Goal: Find specific page/section: Find specific page/section

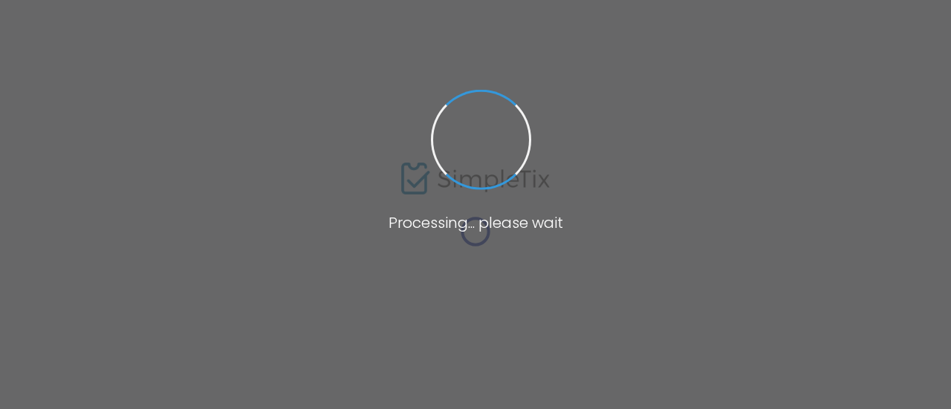
type input "[GEOGRAPHIC_DATA]"
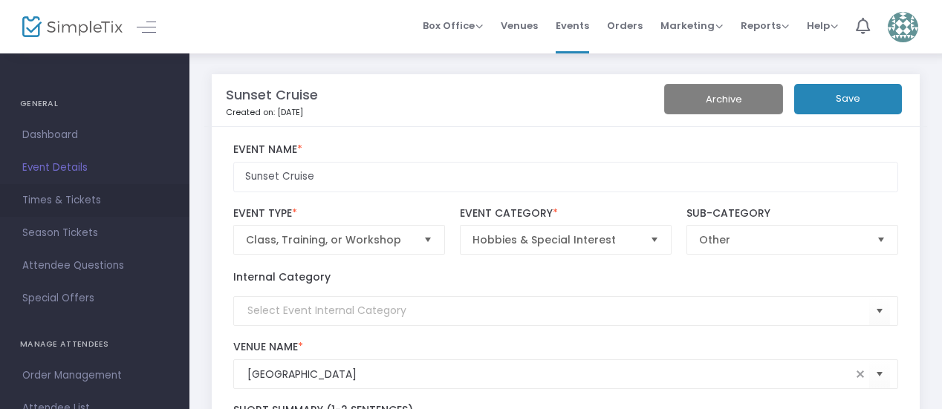
click at [101, 195] on span "Times & Tickets" at bounding box center [94, 200] width 145 height 19
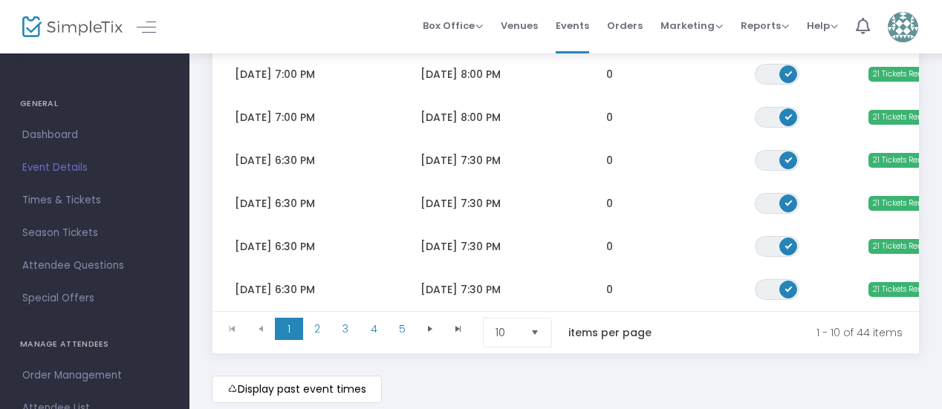
scroll to position [392, 0]
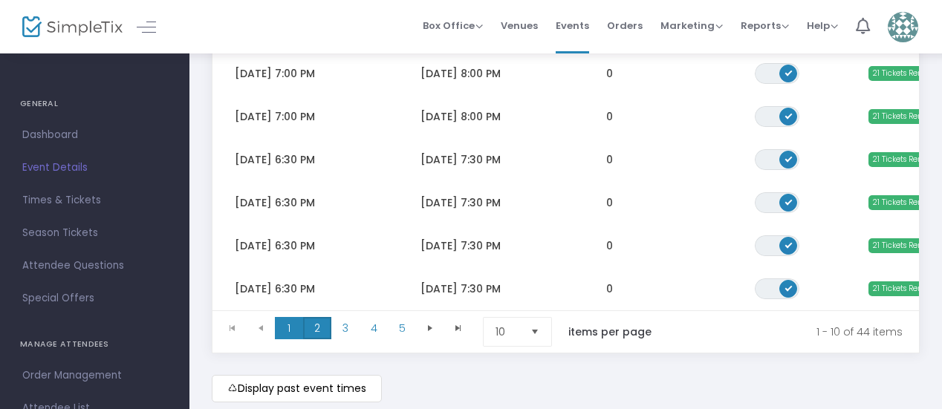
click at [318, 338] on span "2" at bounding box center [317, 328] width 28 height 22
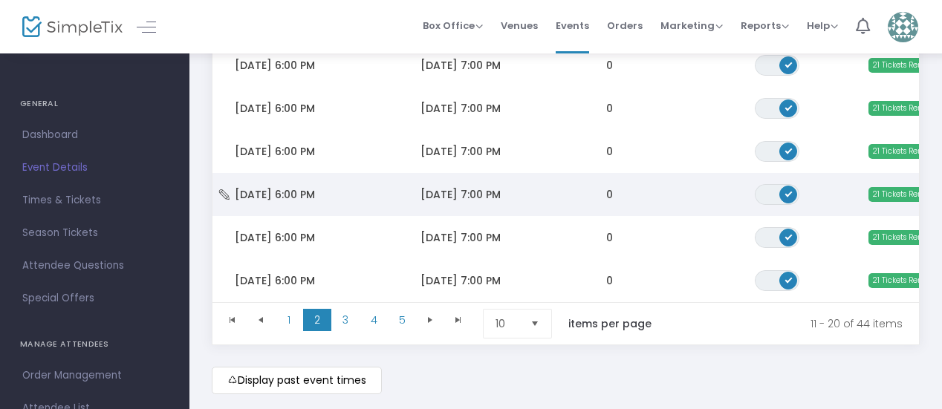
scroll to position [402, 0]
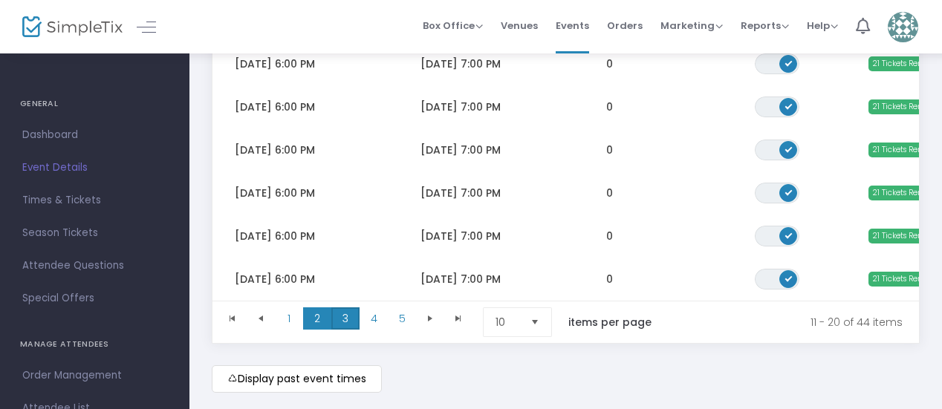
click at [352, 322] on span "3" at bounding box center [345, 319] width 28 height 22
click at [366, 321] on span "4" at bounding box center [374, 319] width 28 height 22
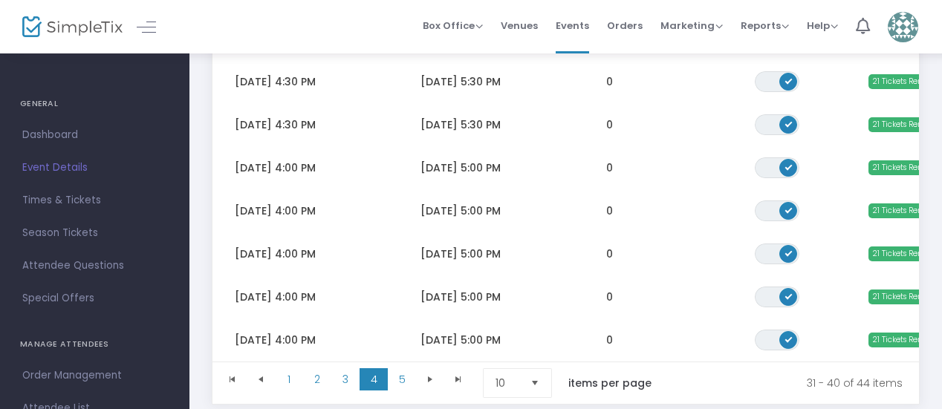
scroll to position [353, 0]
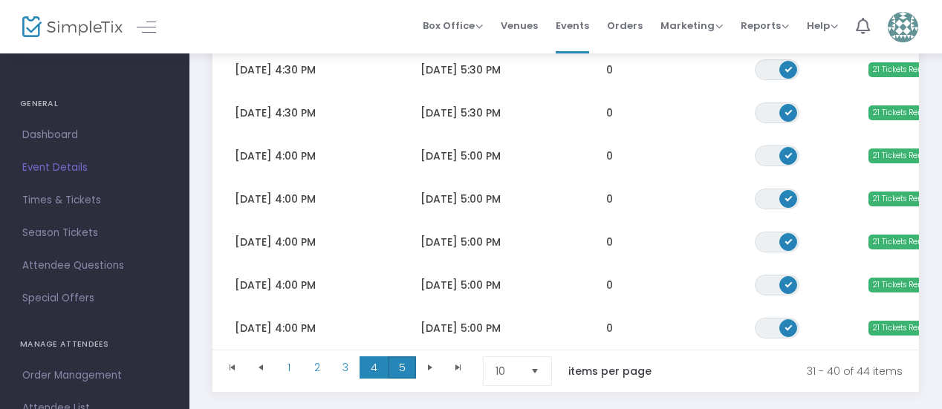
click at [400, 366] on span "5" at bounding box center [402, 368] width 28 height 22
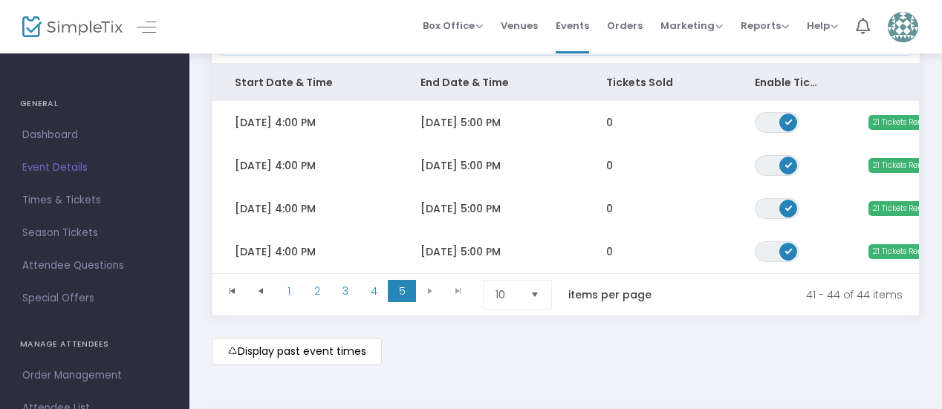
scroll to position [173, 0]
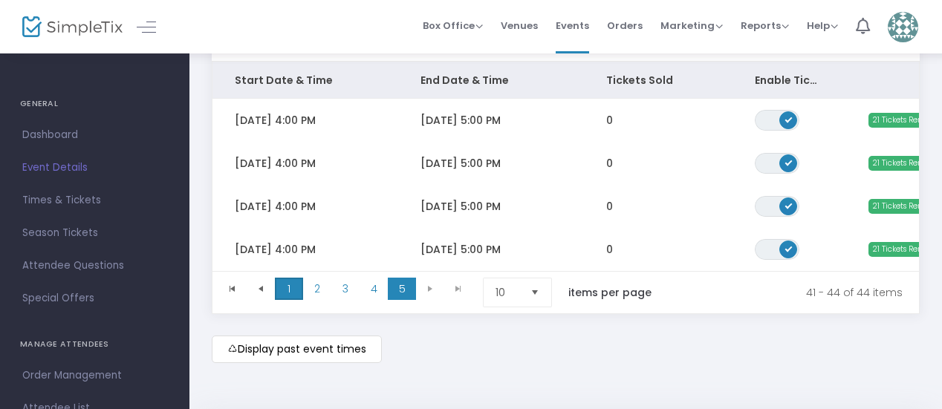
click at [290, 287] on span "1" at bounding box center [289, 289] width 28 height 22
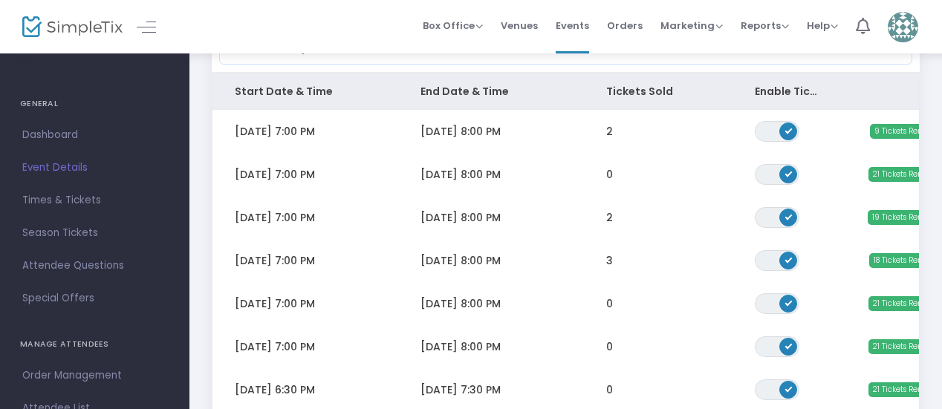
scroll to position [178, 0]
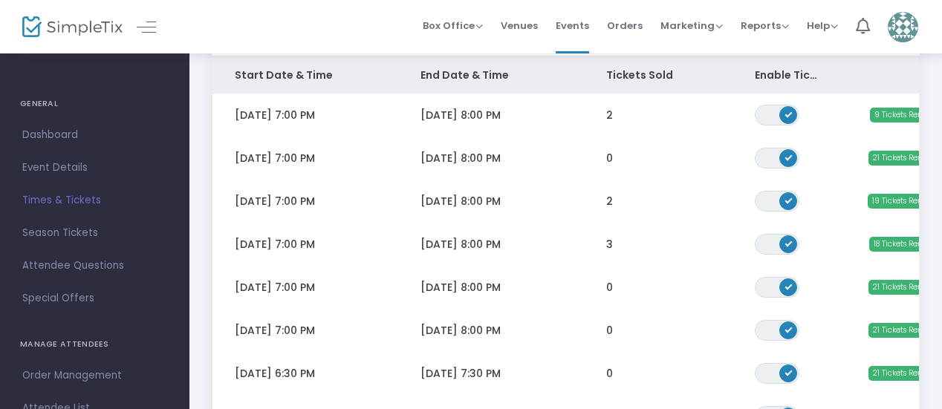
click at [71, 33] on img at bounding box center [72, 27] width 100 height 22
